Goal: Information Seeking & Learning: Check status

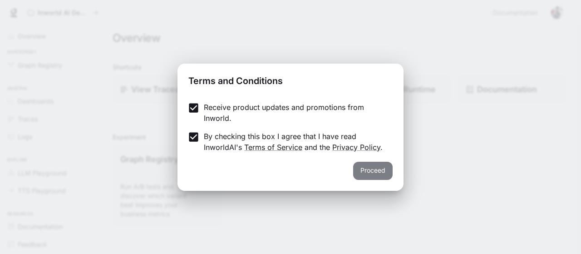
click at [380, 174] on button "Proceed" at bounding box center [372, 171] width 39 height 18
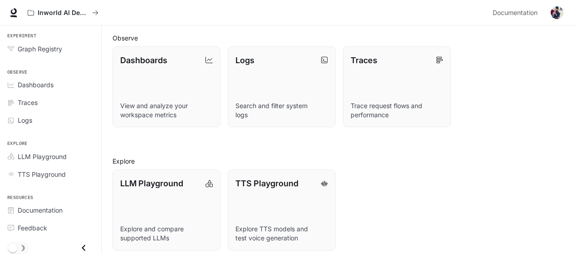
scroll to position [226, 0]
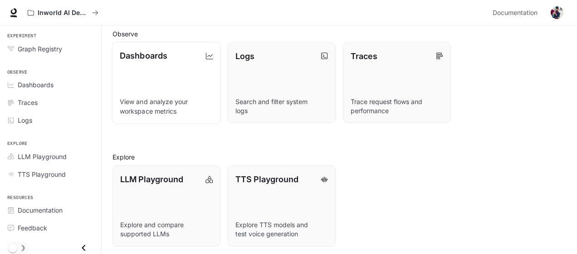
click at [187, 87] on link "Dashboards View and analyze your workspace metrics" at bounding box center [166, 83] width 109 height 82
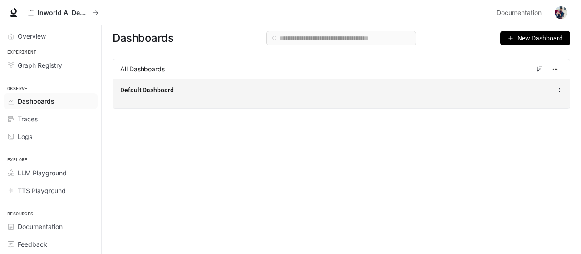
click at [233, 105] on div "Default Dashboard" at bounding box center [341, 94] width 457 height 30
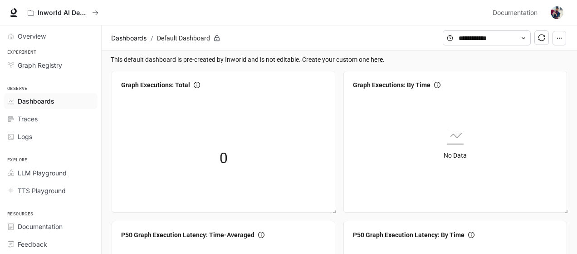
click at [38, 103] on span "Dashboards" at bounding box center [36, 101] width 37 height 10
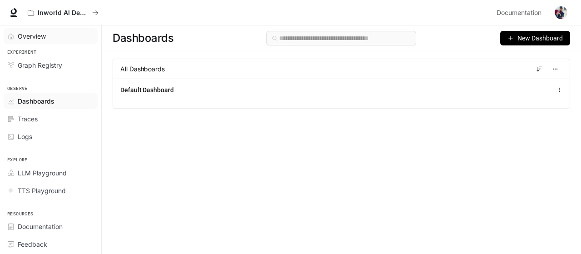
click at [26, 37] on span "Overview" at bounding box center [32, 36] width 28 height 10
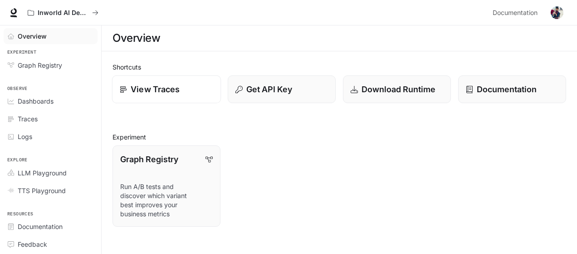
click at [189, 94] on div "View Traces" at bounding box center [167, 89] width 94 height 12
